Goal: Information Seeking & Learning: Compare options

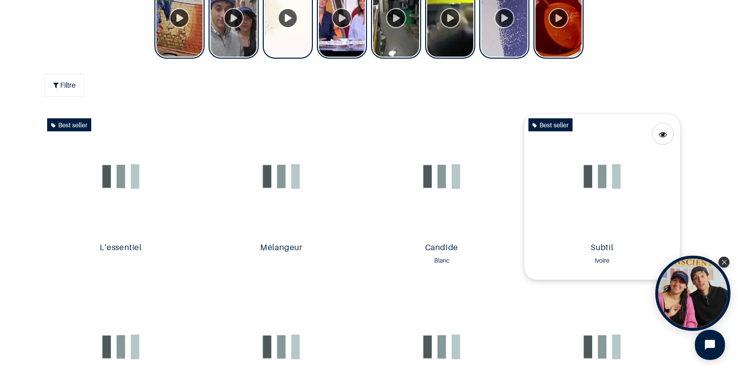
scroll to position [468, 0]
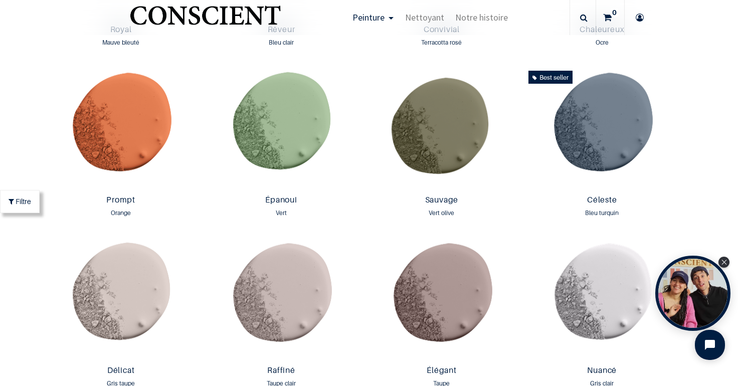
scroll to position [1316, 0]
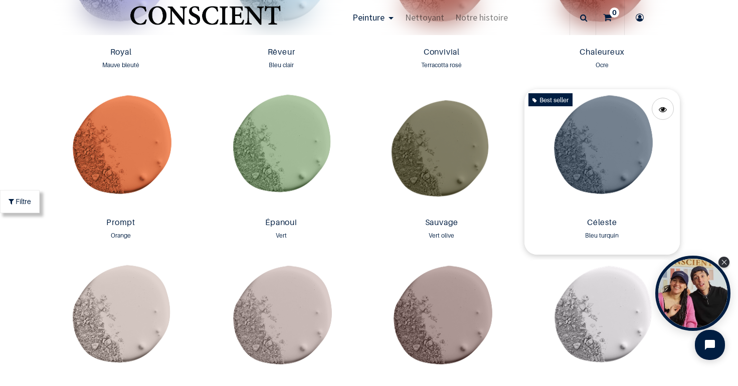
click at [617, 160] on img at bounding box center [601, 151] width 155 height 124
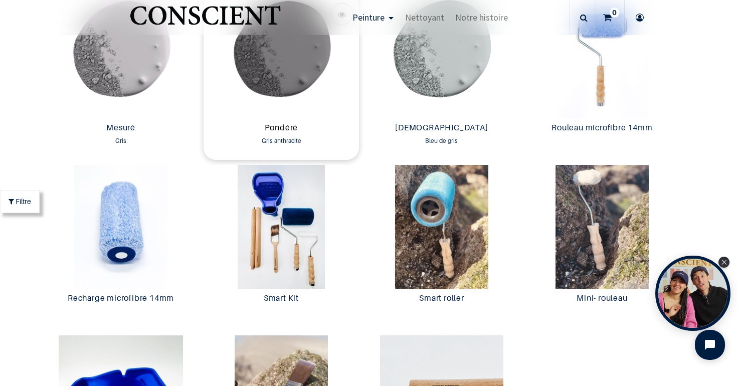
scroll to position [1750, 0]
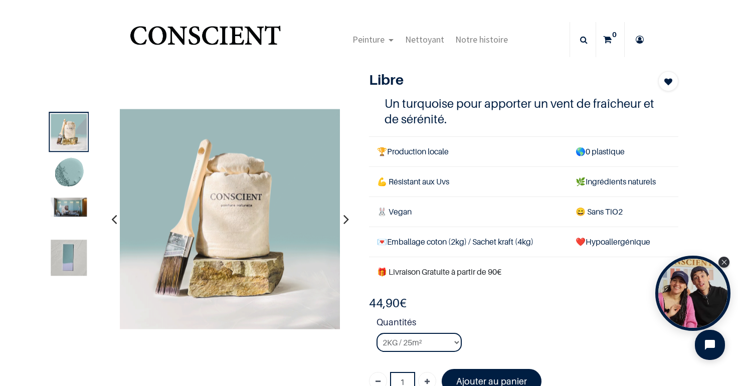
click at [348, 218] on icon "button" at bounding box center [346, 218] width 6 height 27
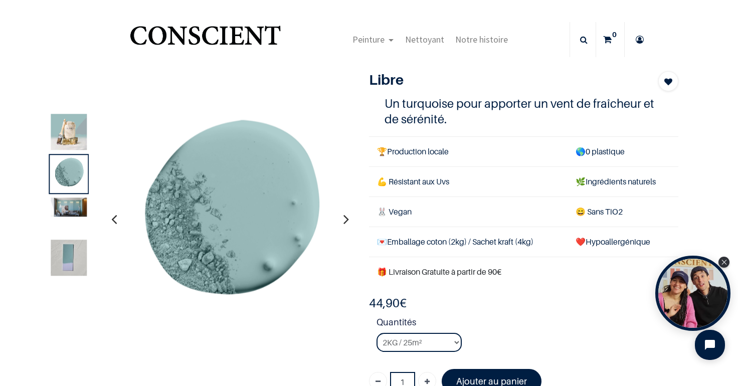
click at [348, 218] on icon "button" at bounding box center [346, 218] width 6 height 27
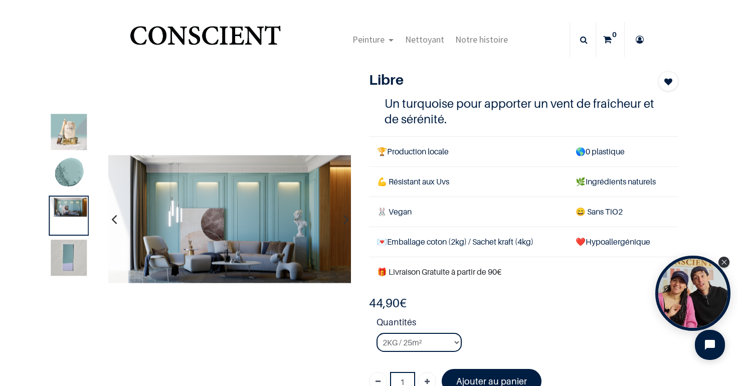
click at [75, 254] on img at bounding box center [69, 258] width 36 height 36
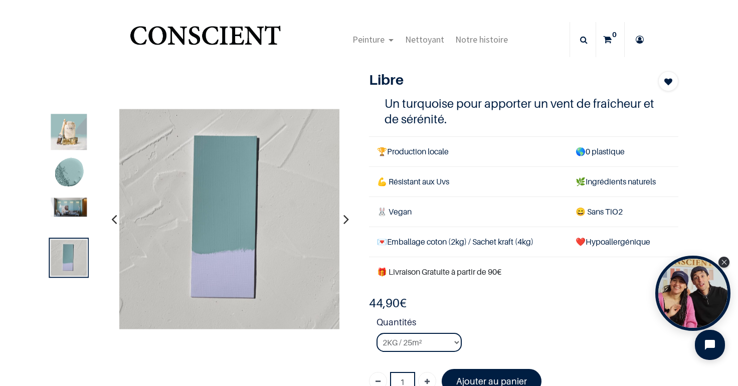
click at [71, 209] on img at bounding box center [69, 206] width 36 height 19
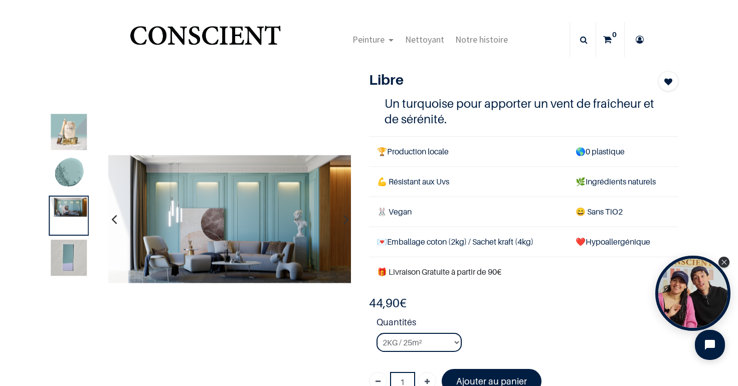
click at [71, 205] on img at bounding box center [69, 206] width 36 height 19
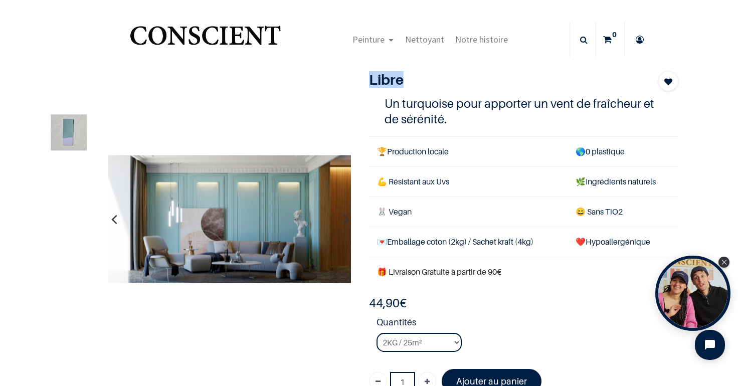
click at [71, 205] on div at bounding box center [69, 215] width 40 height 207
click at [117, 221] on icon "button" at bounding box center [114, 218] width 6 height 27
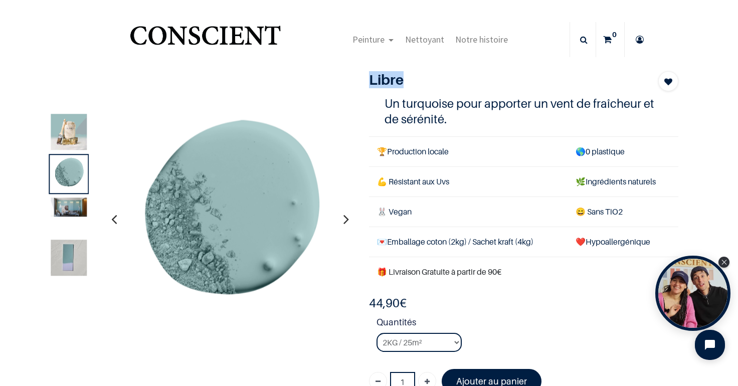
click at [345, 216] on icon "button" at bounding box center [346, 218] width 6 height 27
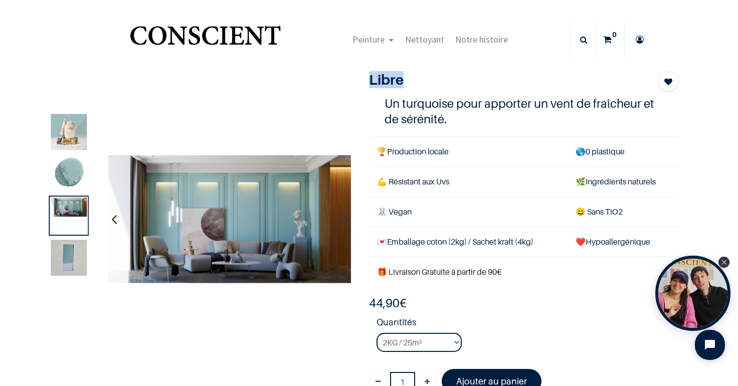
click at [346, 221] on icon "button" at bounding box center [346, 218] width 6 height 27
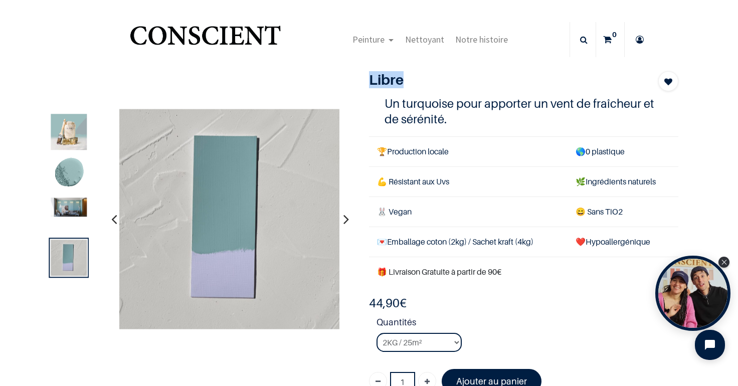
click at [346, 221] on icon "button" at bounding box center [346, 218] width 6 height 27
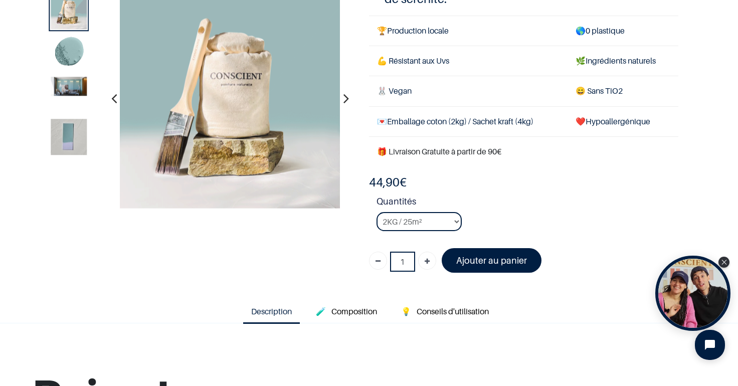
scroll to position [62, 0]
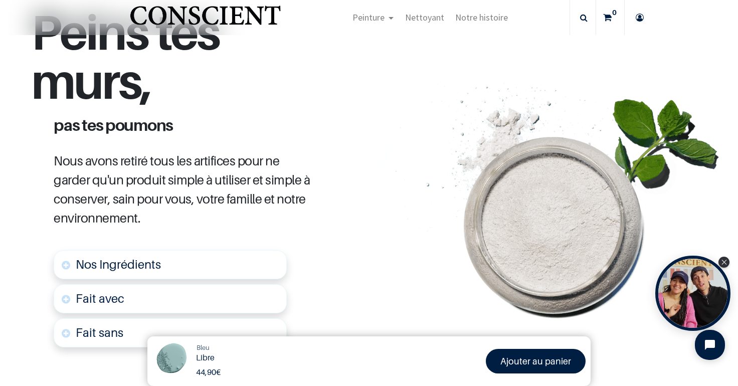
scroll to position [429, 0]
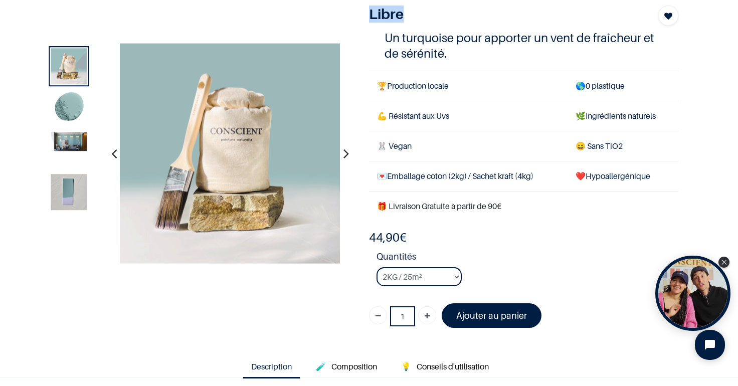
scroll to position [71, 0]
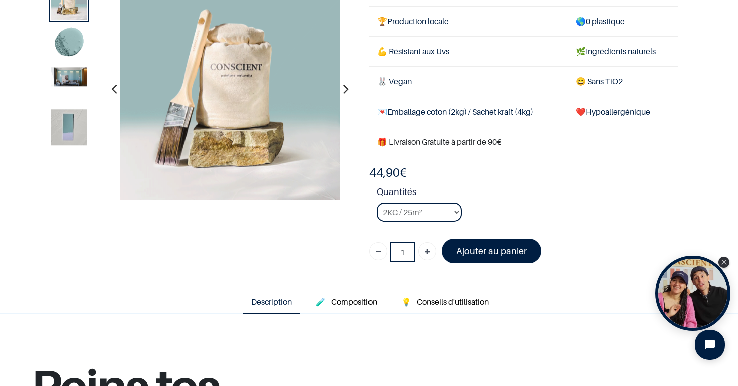
click at [348, 88] on icon "button" at bounding box center [346, 88] width 6 height 27
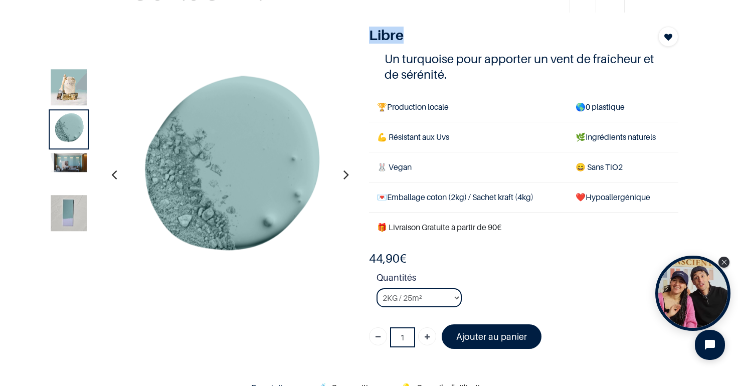
scroll to position [45, 0]
click at [342, 175] on button "button" at bounding box center [346, 173] width 16 height 37
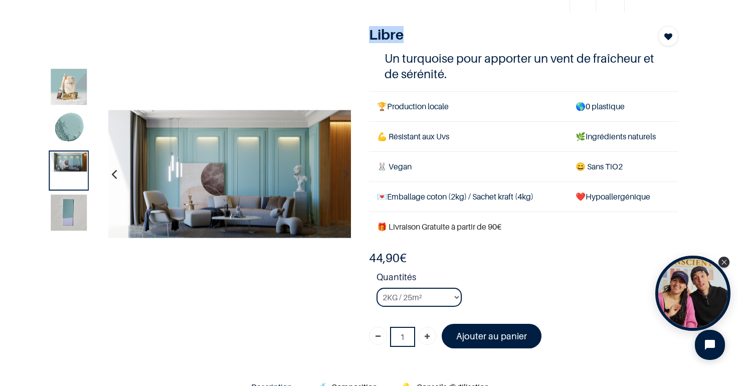
click at [66, 209] on img at bounding box center [69, 212] width 36 height 36
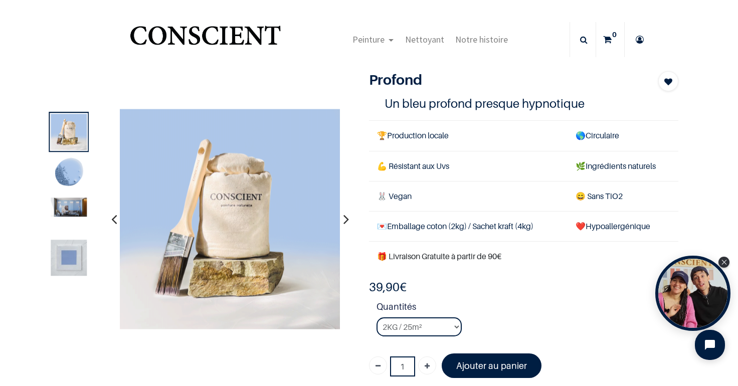
click at [79, 208] on img at bounding box center [69, 206] width 36 height 19
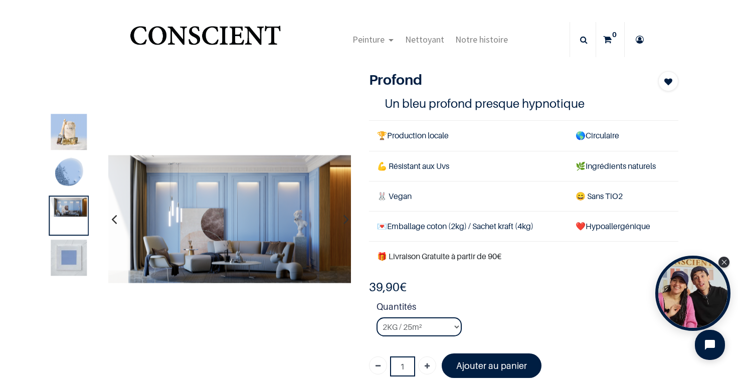
click at [117, 221] on icon "button" at bounding box center [114, 218] width 6 height 27
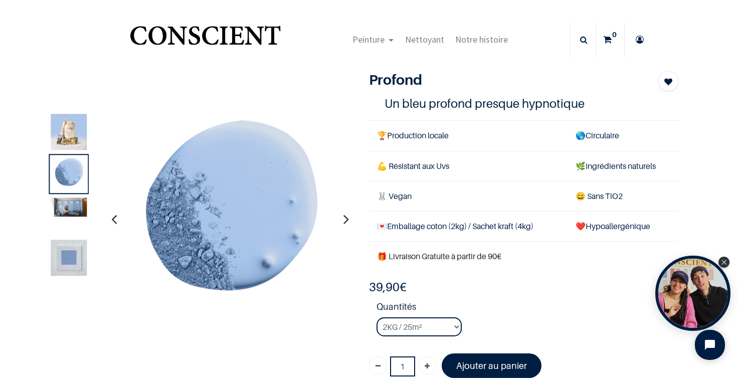
click at [117, 221] on icon "button" at bounding box center [114, 218] width 6 height 27
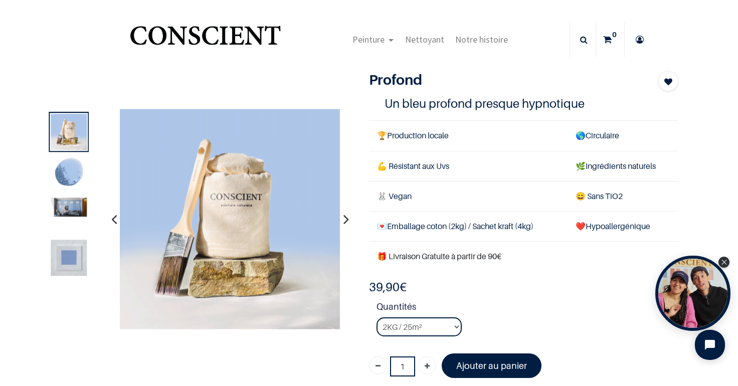
click at [343, 219] on button "button" at bounding box center [346, 218] width 16 height 37
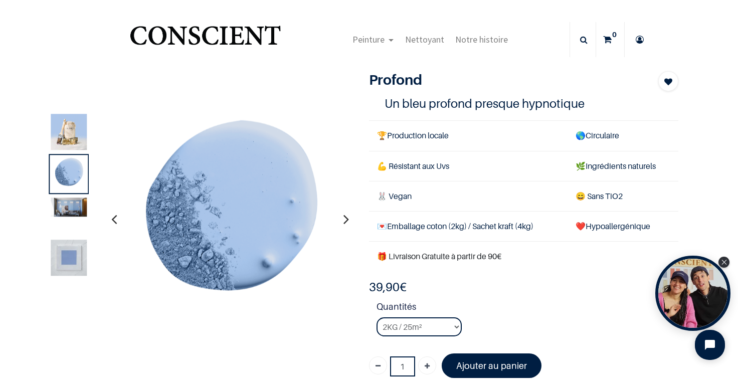
click at [347, 219] on icon "button" at bounding box center [346, 218] width 6 height 27
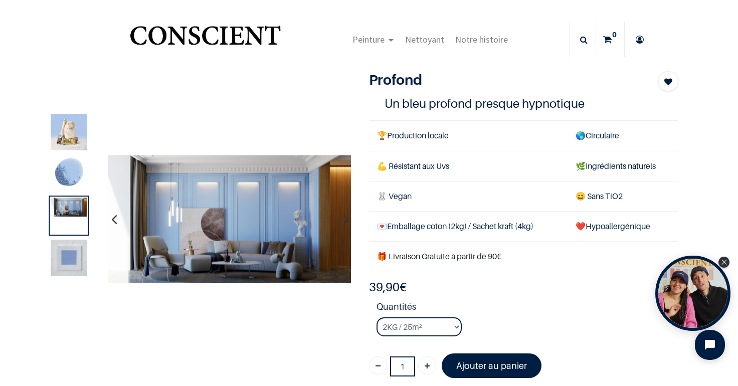
click at [347, 219] on icon "button" at bounding box center [346, 218] width 6 height 27
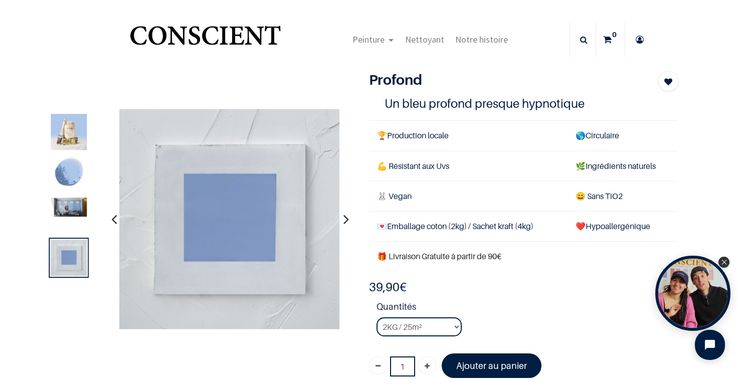
click at [83, 203] on img at bounding box center [69, 206] width 36 height 19
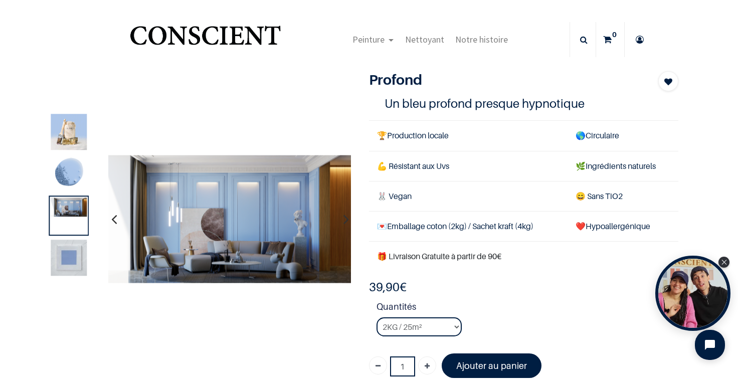
click at [83, 173] on img at bounding box center [69, 174] width 36 height 36
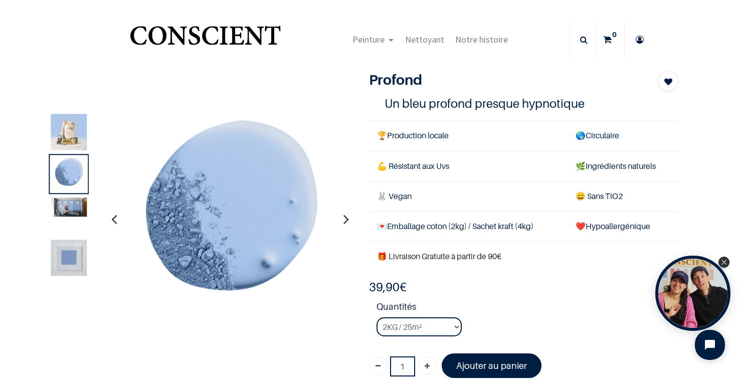
click at [77, 250] on img at bounding box center [69, 258] width 36 height 36
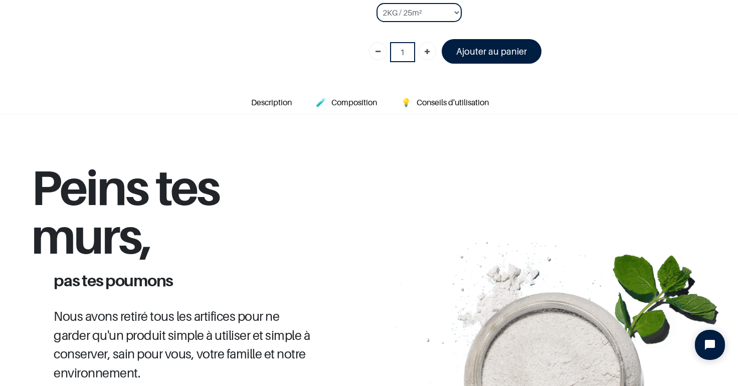
scroll to position [342, 0]
